Goal: Task Accomplishment & Management: Use online tool/utility

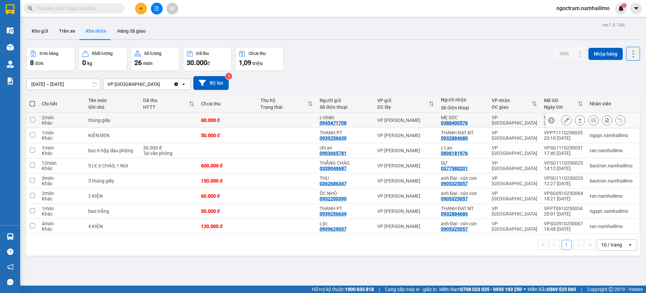
click at [565, 122] on icon at bounding box center [567, 120] width 5 height 5
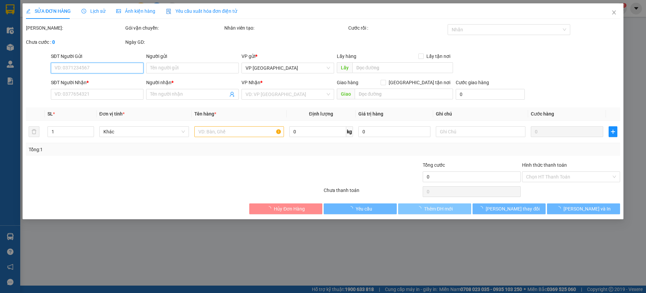
type input "0945471708"
type input "c nhiên"
type input "0388400576"
type input "MẸ SÓC"
type input "60.000"
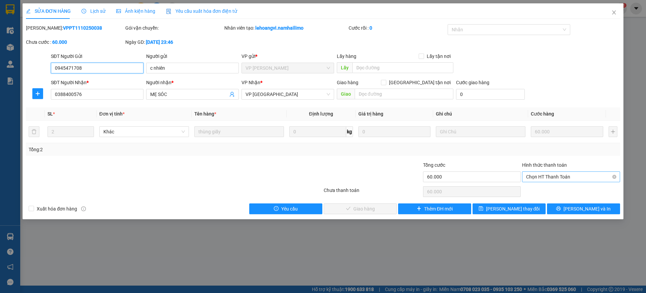
click at [571, 180] on span "Chọn HT Thanh Toán" at bounding box center [571, 177] width 90 height 10
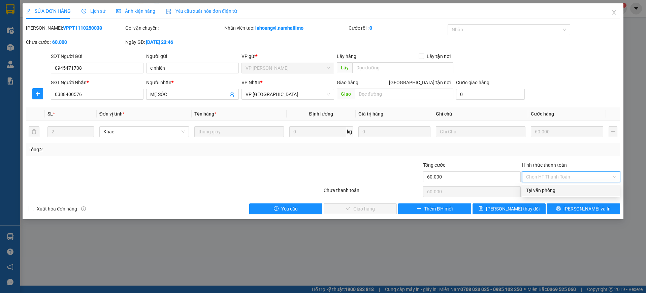
drag, startPoint x: 568, startPoint y: 184, endPoint x: 490, endPoint y: 211, distance: 82.6
click at [563, 190] on div "Tại văn phòng" at bounding box center [571, 190] width 90 height 7
type input "0"
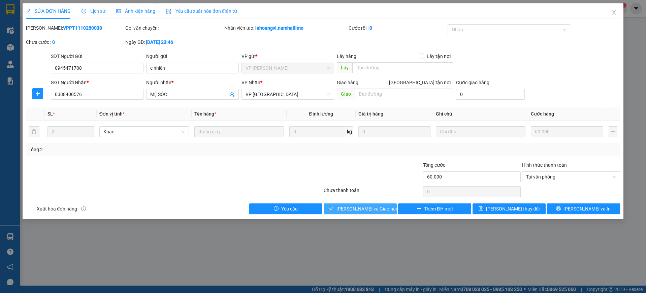
click at [372, 213] on button "[PERSON_NAME] và Giao hàng" at bounding box center [360, 209] width 73 height 11
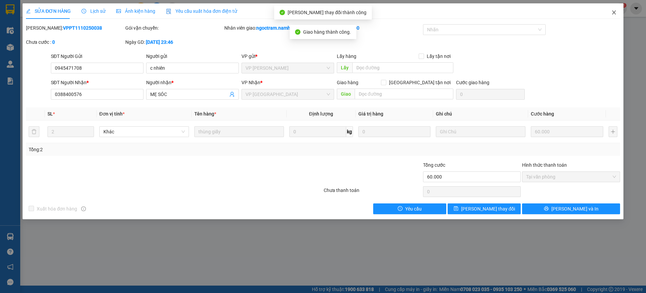
click at [617, 13] on icon "close" at bounding box center [614, 12] width 5 height 5
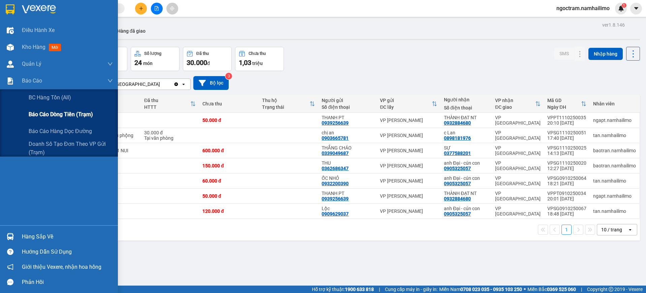
click at [56, 112] on span "Báo cáo dòng tiền (trạm)" at bounding box center [61, 114] width 64 height 8
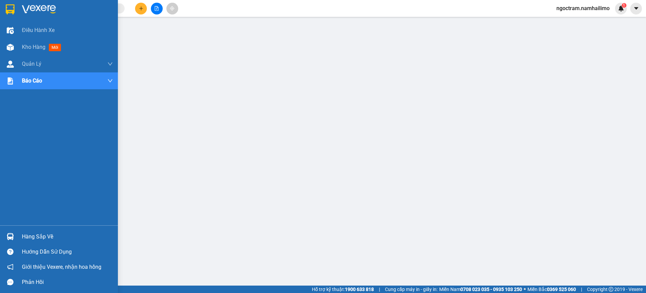
click at [9, 13] on img at bounding box center [10, 9] width 9 height 10
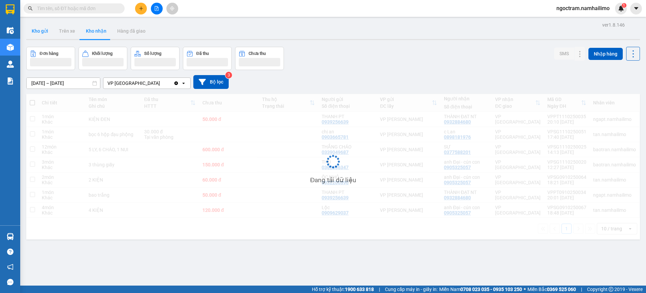
click at [37, 36] on button "Kho gửi" at bounding box center [39, 31] width 27 height 16
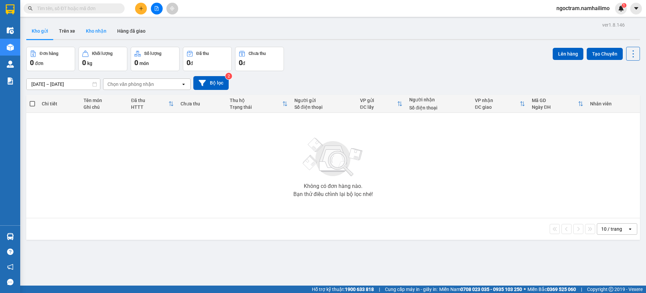
click at [105, 36] on button "Kho nhận" at bounding box center [96, 31] width 31 height 16
